Goal: Navigation & Orientation: Find specific page/section

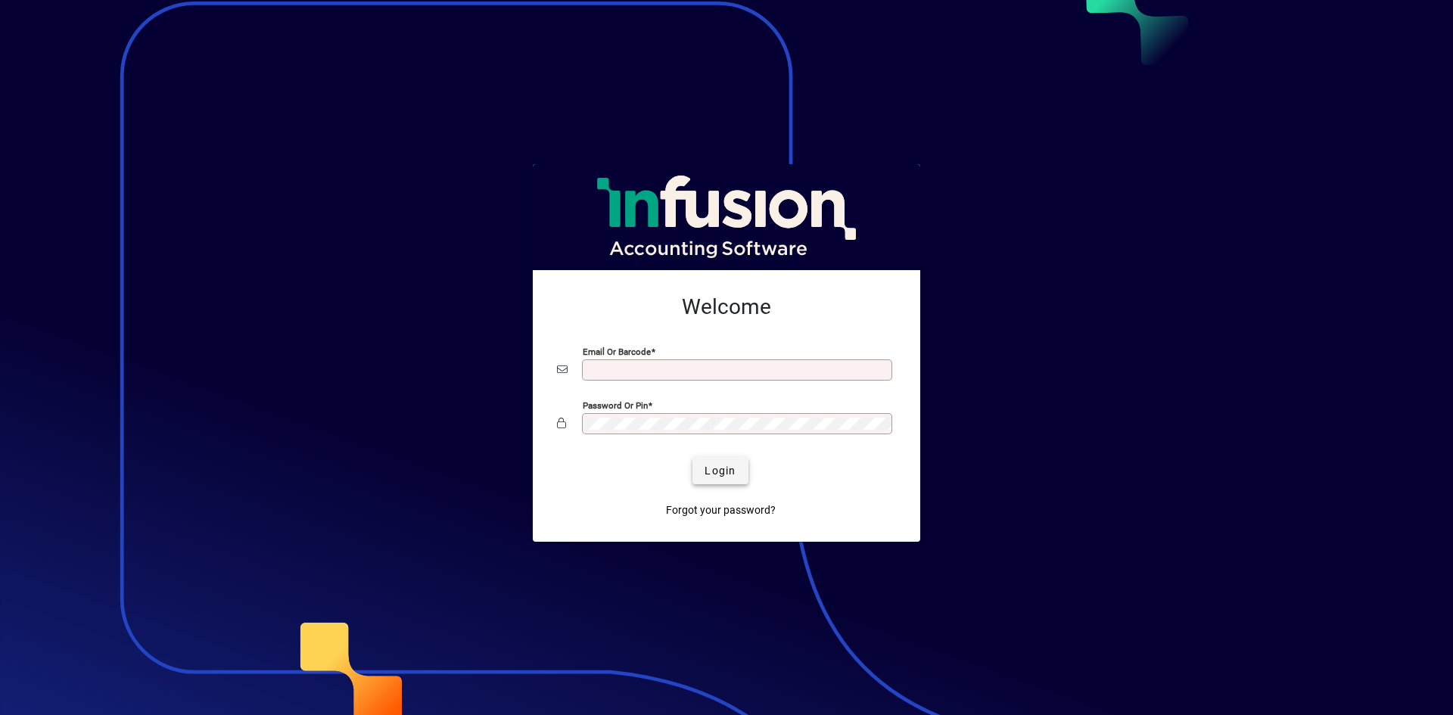
type input "**********"
click at [706, 465] on span "Login" at bounding box center [720, 471] width 31 height 16
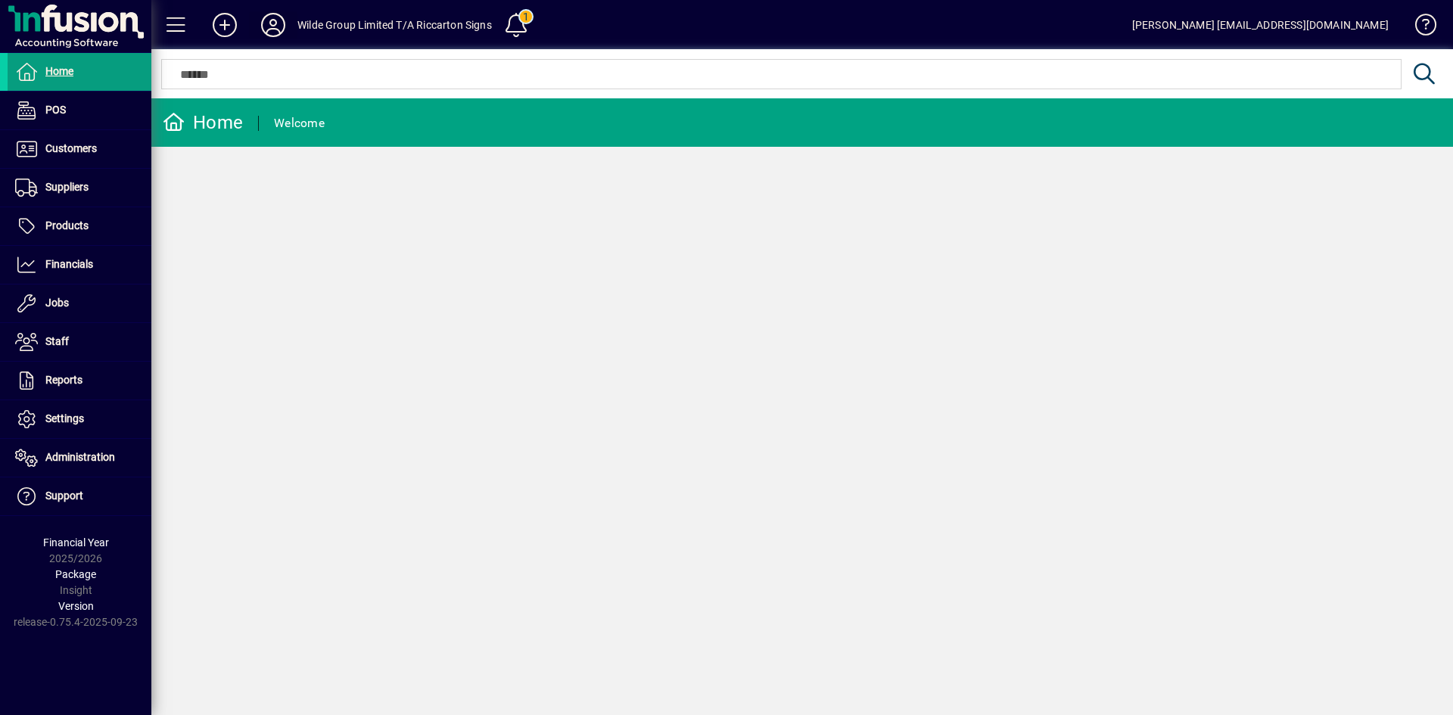
click at [266, 20] on icon at bounding box center [273, 25] width 30 height 24
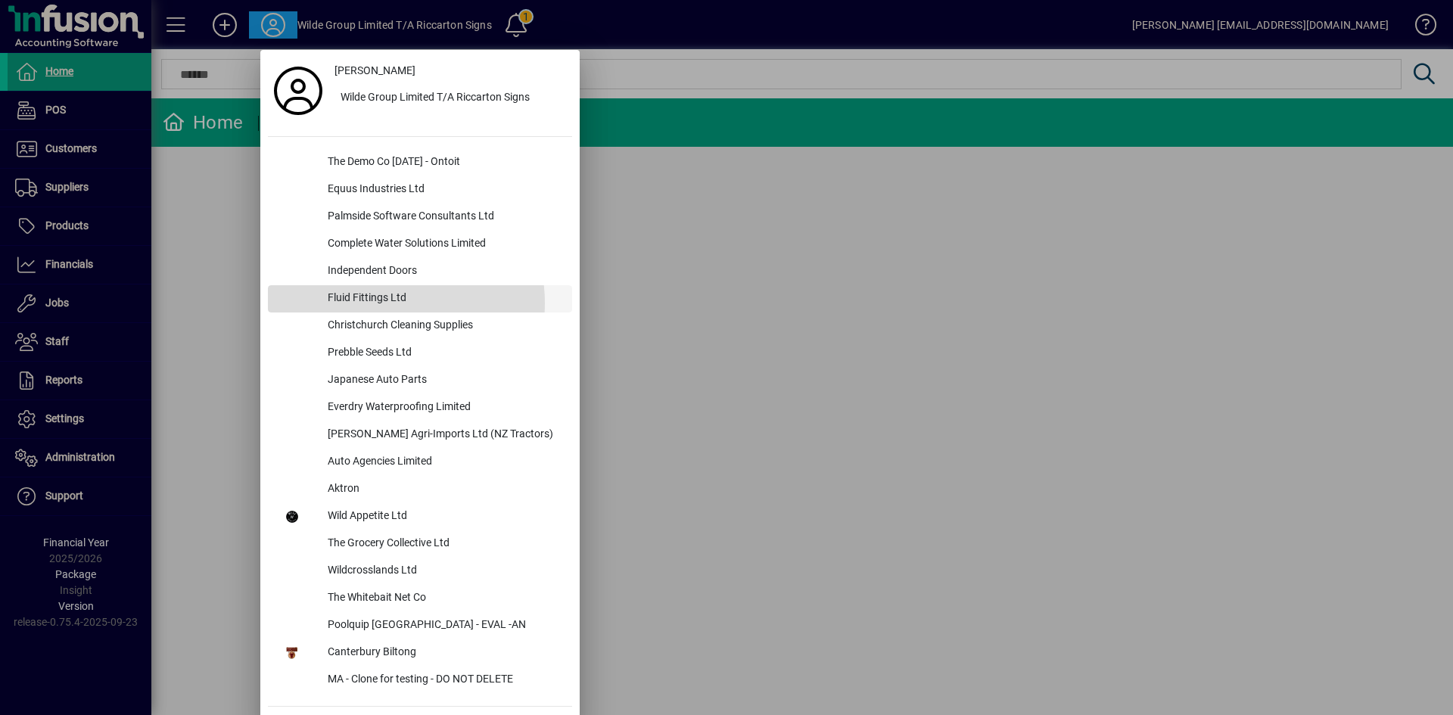
click at [372, 303] on div "Fluid Fittings Ltd" at bounding box center [444, 298] width 257 height 27
